Goal: Task Accomplishment & Management: Complete application form

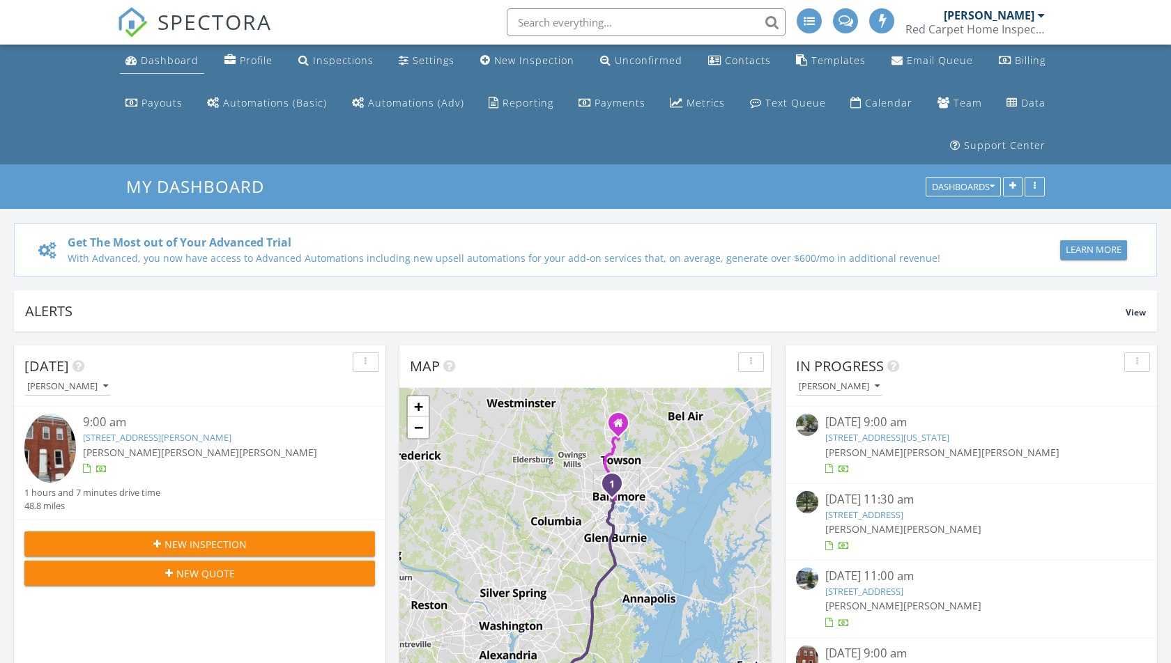
click at [166, 63] on div "Dashboard" at bounding box center [170, 60] width 58 height 13
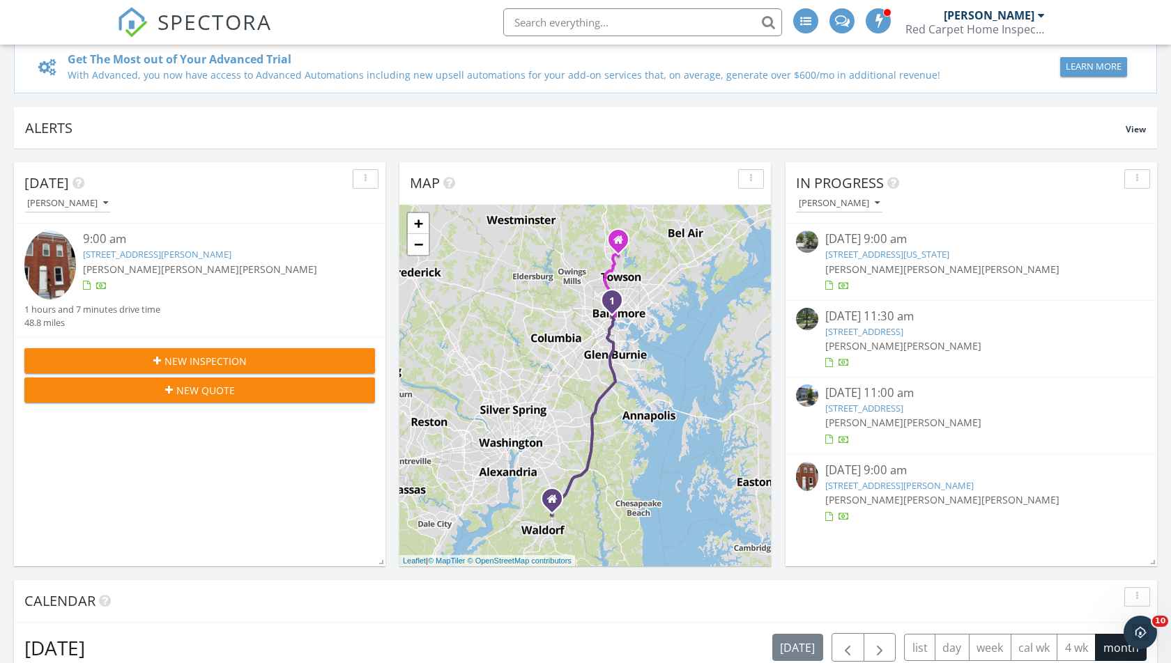
click at [261, 360] on div "New Inspection" at bounding box center [200, 361] width 328 height 15
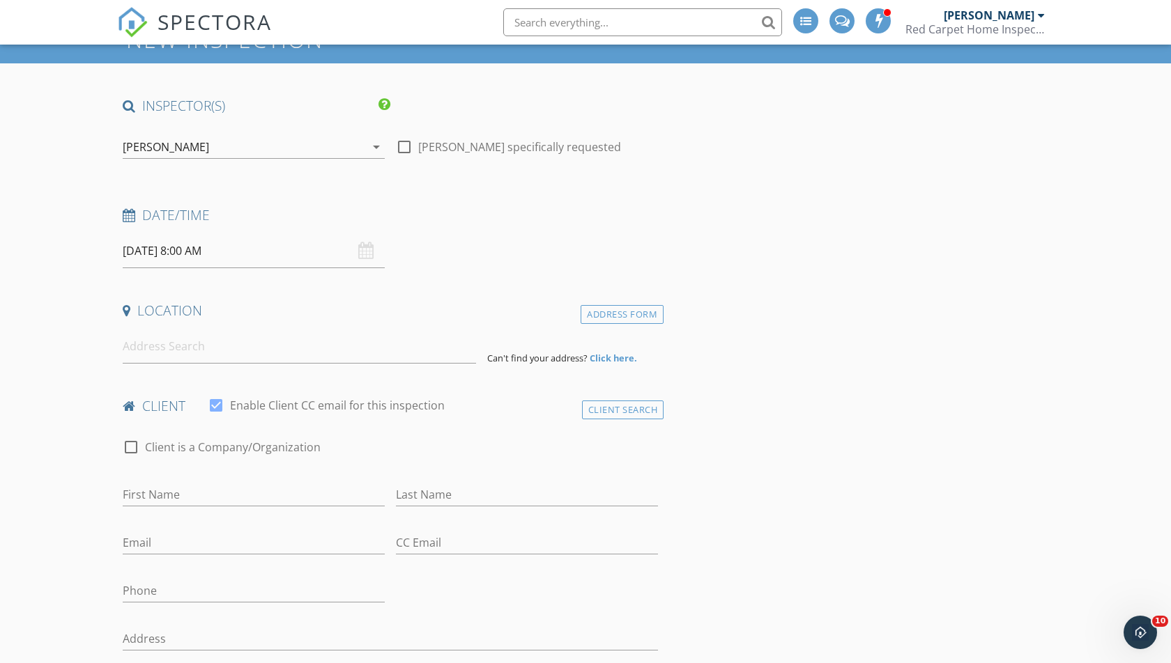
scroll to position [154, 0]
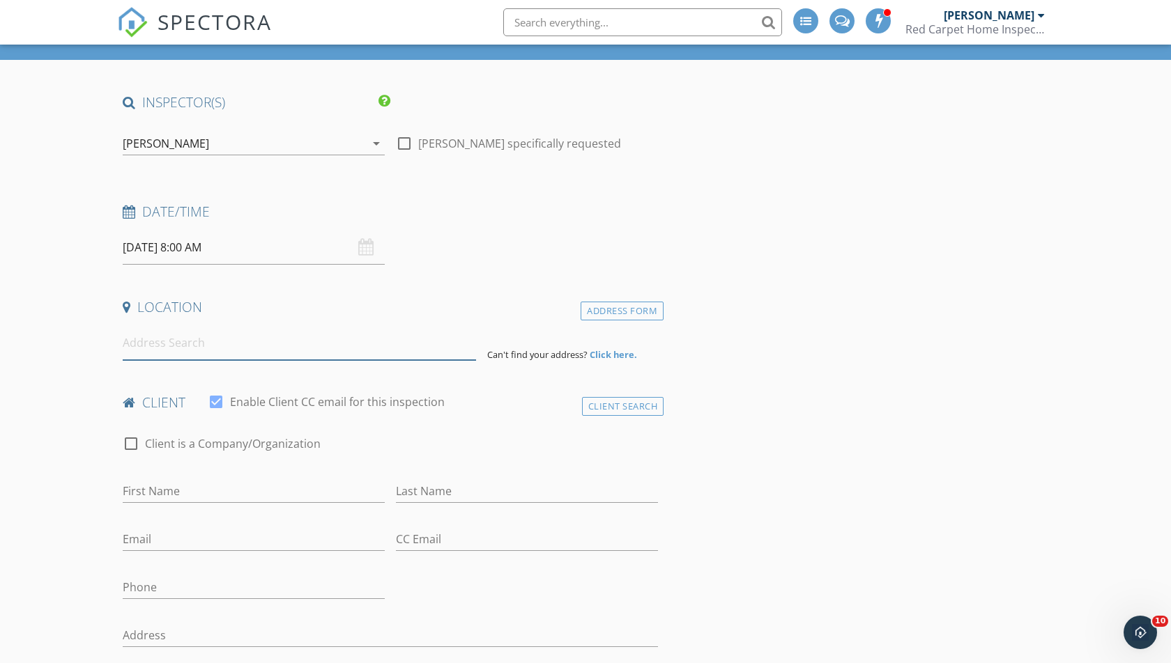
click at [232, 345] on input at bounding box center [299, 343] width 353 height 34
